Goal: Task Accomplishment & Management: Manage account settings

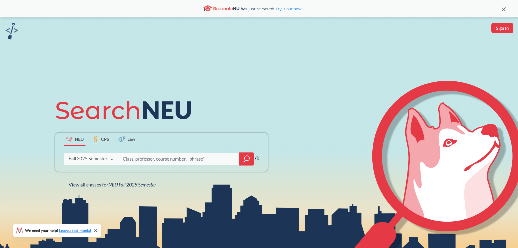
click at [108, 162] on icon at bounding box center [112, 159] width 10 height 15
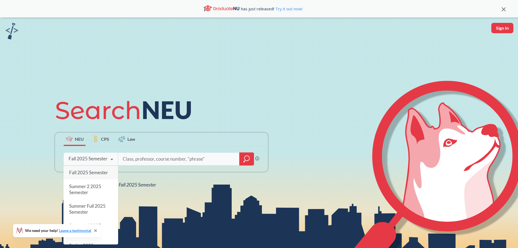
click at [106, 159] on div "Fall 2025 Semester" at bounding box center [88, 159] width 39 height 6
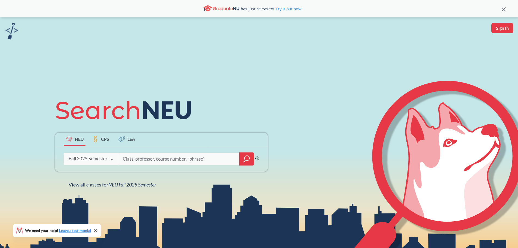
click at [143, 158] on input "search" at bounding box center [178, 158] width 113 height 11
click at [165, 162] on input "search" at bounding box center [178, 158] width 113 height 11
paste input "10218"
type input "10218"
click at [239, 158] on div "10218" at bounding box center [186, 159] width 136 height 13
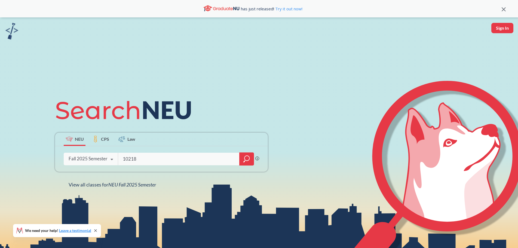
click at [243, 157] on div at bounding box center [246, 159] width 15 height 13
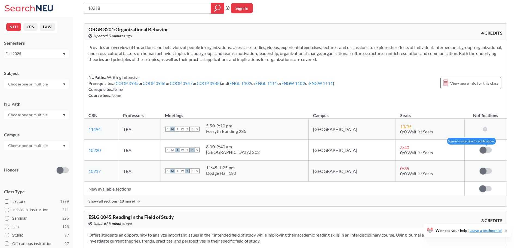
click at [488, 150] on label at bounding box center [486, 149] width 12 height 5
click at [480, 147] on input "checkbox" at bounding box center [480, 147] width 0 height 0
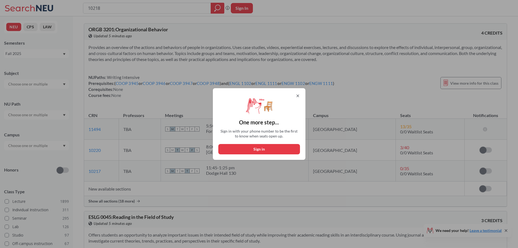
click at [247, 146] on button "Sign in" at bounding box center [260, 149] width 82 height 10
select select "US"
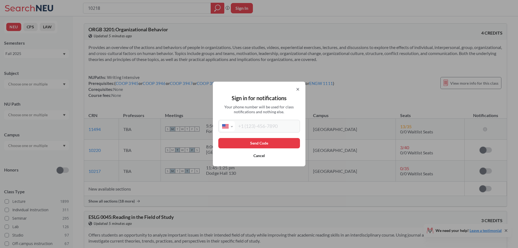
click at [262, 128] on input "tel" at bounding box center [267, 126] width 64 height 10
type input "[PHONE_NUMBER]"
click at [260, 146] on button "Send Code" at bounding box center [260, 143] width 82 height 10
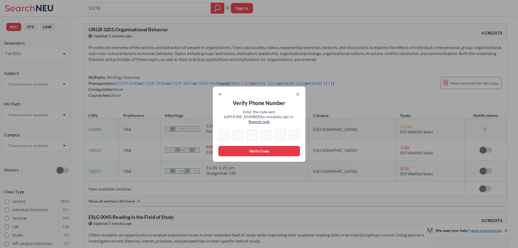
type input "8"
type input "3"
click at [257, 134] on input "3" at bounding box center [252, 135] width 11 height 11
type input "3"
click at [243, 137] on input "3" at bounding box center [238, 135] width 11 height 11
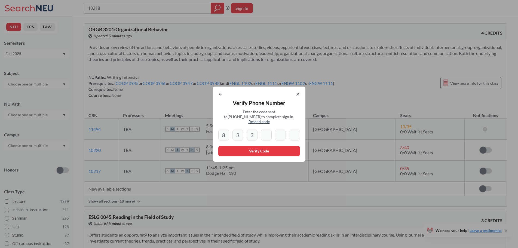
click at [239, 136] on input "3" at bounding box center [238, 135] width 11 height 11
click at [240, 135] on input "3" at bounding box center [238, 135] width 11 height 11
click at [254, 132] on input "3" at bounding box center [252, 135] width 11 height 11
click at [225, 99] on div "Verify Phone Number Enter the code sent to [PHONE_NUMBER] to complete sign in. …" at bounding box center [259, 124] width 93 height 75
click at [223, 96] on icon at bounding box center [221, 94] width 4 height 4
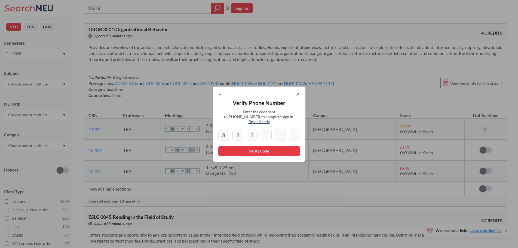
select select "US"
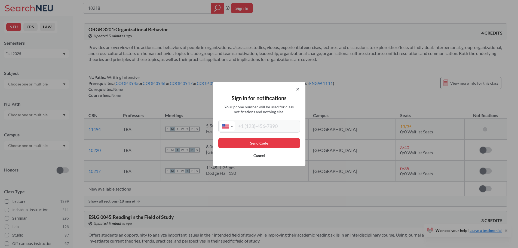
click at [267, 127] on input "tel" at bounding box center [267, 126] width 64 height 10
type input "[PHONE_NUMBER]"
click at [269, 143] on button "Send Code" at bounding box center [260, 143] width 82 height 10
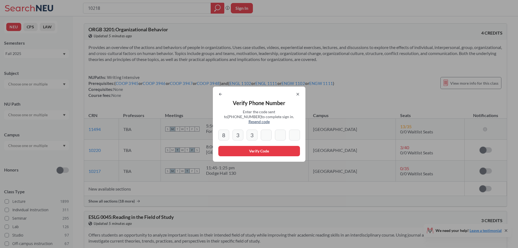
click at [258, 133] on input "3" at bounding box center [252, 135] width 11 height 11
type input "3"
click at [268, 131] on input at bounding box center [266, 135] width 11 height 11
type input "2"
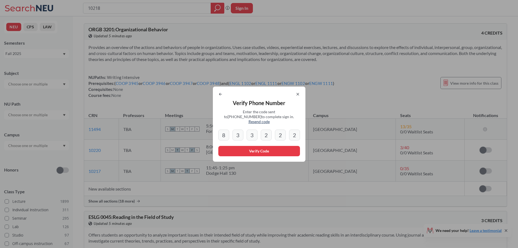
type input "2"
click at [261, 146] on button "Verify Code" at bounding box center [260, 151] width 82 height 10
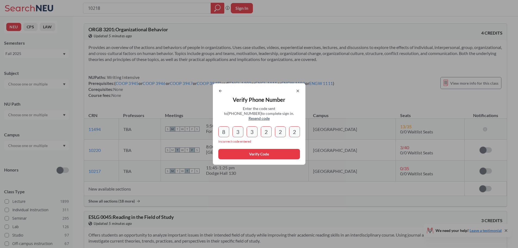
click at [296, 126] on input "2" at bounding box center [294, 131] width 11 height 11
click at [300, 128] on input "2" at bounding box center [294, 131] width 11 height 11
type input "2"
drag, startPoint x: 287, startPoint y: 131, endPoint x: 223, endPoint y: 129, distance: 64.1
click at [223, 129] on div "8 3 3 2 2 2" at bounding box center [260, 131] width 82 height 11
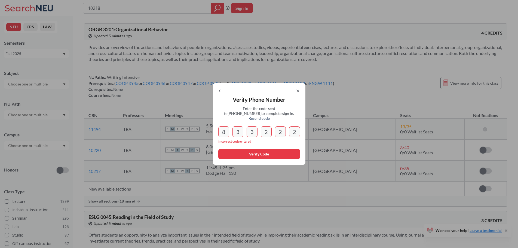
type input "2"
drag, startPoint x: 297, startPoint y: 131, endPoint x: 233, endPoint y: 135, distance: 64.1
click at [233, 135] on div "Verify Phone Number Enter the code sent to [PHONE_NUMBER] to complete sign in. …" at bounding box center [259, 123] width 93 height 81
type input "2"
click at [277, 118] on span "Enter the code sent to [PHONE_NUMBER] to complete sign in. Resend code" at bounding box center [259, 113] width 71 height 15
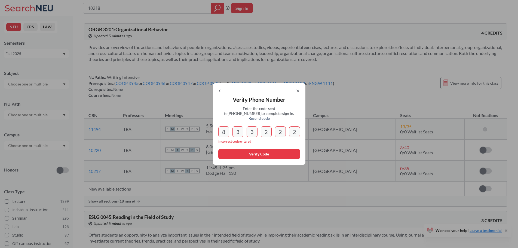
click at [270, 117] on span "Resend code" at bounding box center [259, 118] width 21 height 5
click at [223, 93] on icon at bounding box center [221, 91] width 4 height 4
select select "US"
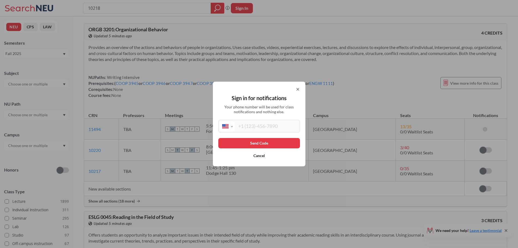
click at [257, 125] on input "tel" at bounding box center [267, 126] width 64 height 10
type input "[PHONE_NUMBER]"
click at [267, 144] on button "Send Code" at bounding box center [260, 143] width 82 height 10
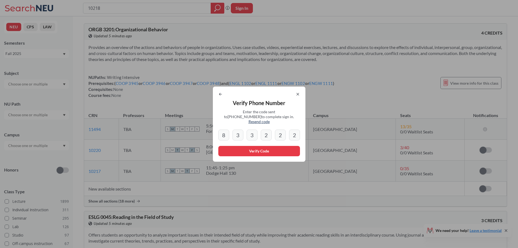
click at [300, 95] on icon at bounding box center [298, 94] width 4 height 4
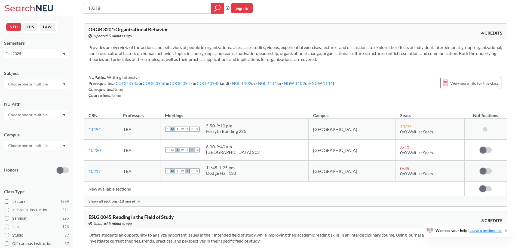
click at [335, 95] on div "NUPaths: Writing Intensive Prerequisites: ( COOP 3945 or COOP 3946 or COOP 3947…" at bounding box center [212, 86] width 246 height 24
click at [134, 201] on span "Show all sections (18 more)" at bounding box center [112, 201] width 46 height 5
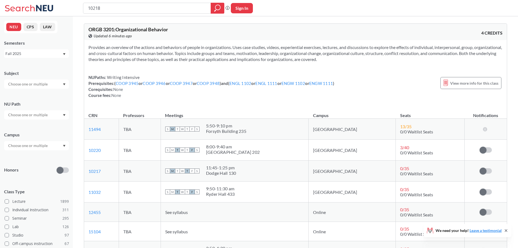
click at [236, 11] on button "Sign In" at bounding box center [242, 8] width 22 height 10
select select "US"
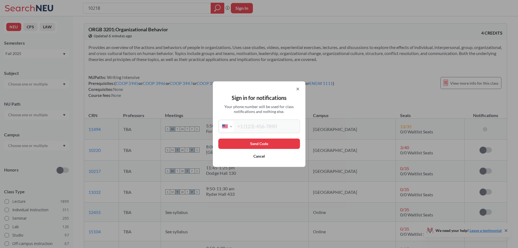
click at [262, 128] on input "tel" at bounding box center [266, 126] width 65 height 11
type input "[PHONE_NUMBER]"
click at [266, 145] on button "Send Code" at bounding box center [260, 144] width 82 height 10
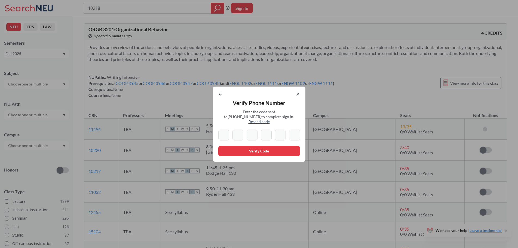
type input "8"
type input "2"
type input "7"
type input "8"
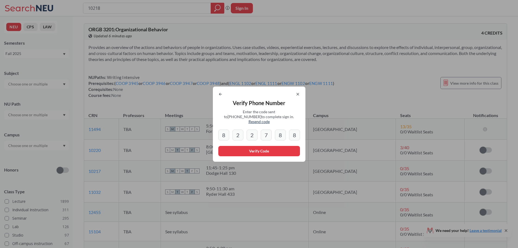
type input "8"
click at [261, 146] on button "Verify Code" at bounding box center [260, 151] width 82 height 10
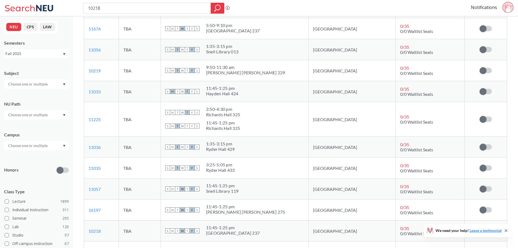
scroll to position [327, 0]
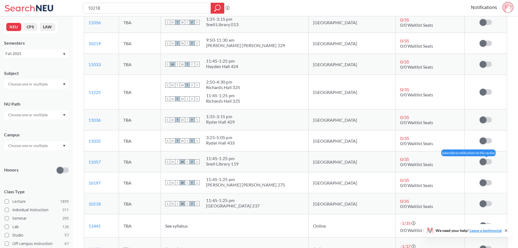
click at [484, 159] on td "Subscribe to notifications for this section" at bounding box center [486, 161] width 42 height 21
click at [484, 160] on span at bounding box center [483, 162] width 7 height 7
click at [480, 159] on input "checkbox" at bounding box center [480, 159] width 0 height 0
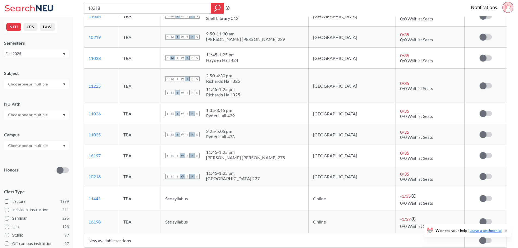
scroll to position [109, 0]
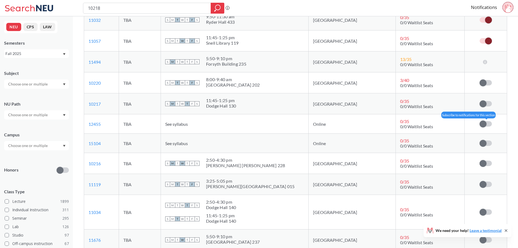
click at [481, 125] on span at bounding box center [483, 124] width 7 height 7
click at [480, 121] on input "checkbox" at bounding box center [480, 121] width 0 height 0
click at [486, 141] on td "Subscribe to notifications for this section" at bounding box center [486, 143] width 42 height 19
click at [486, 143] on span at bounding box center [483, 143] width 7 height 7
click at [480, 141] on input "checkbox" at bounding box center [480, 141] width 0 height 0
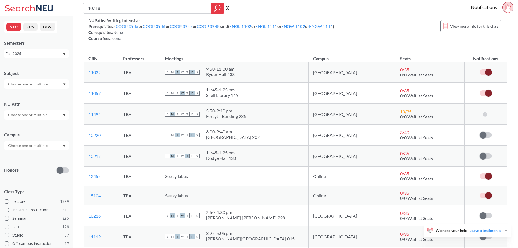
scroll to position [0, 0]
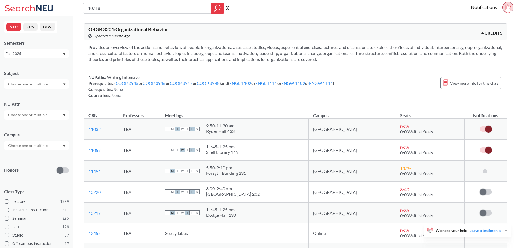
click at [54, 85] on div at bounding box center [36, 84] width 65 height 9
click at [54, 86] on div at bounding box center [36, 84] width 65 height 9
